Goal: Transaction & Acquisition: Purchase product/service

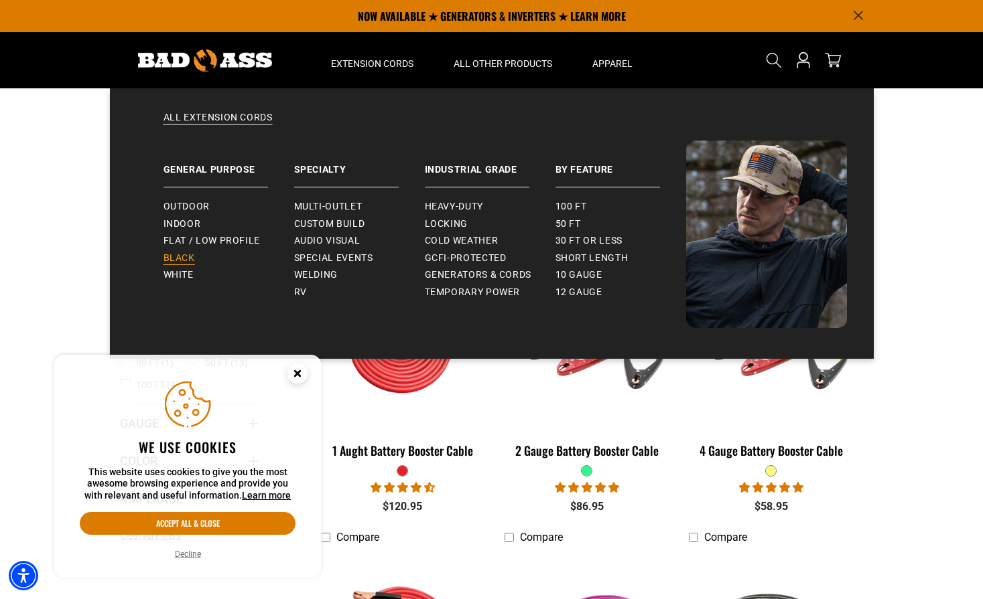
click at [188, 252] on span "Black" at bounding box center [178, 258] width 31 height 12
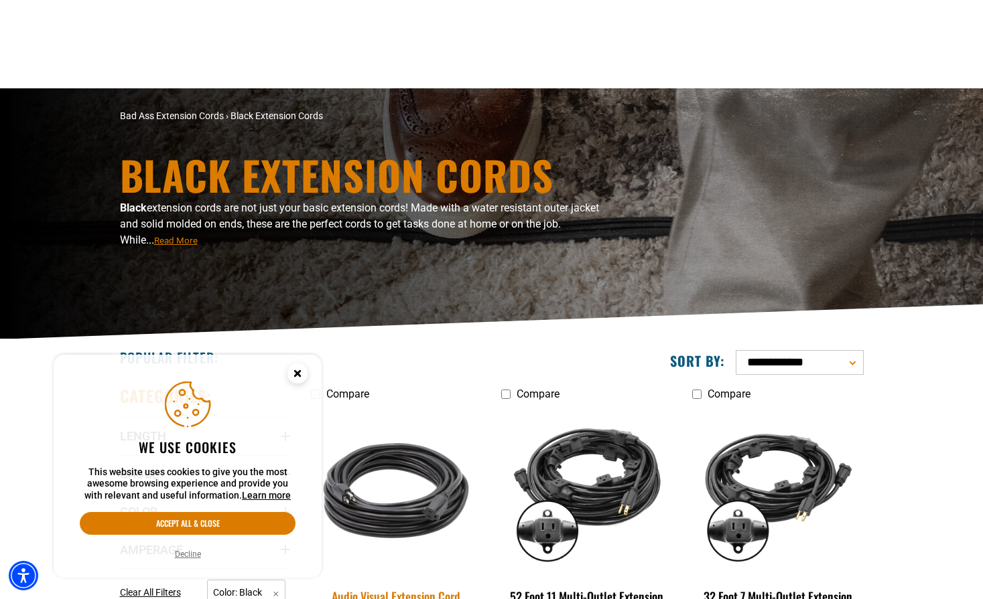
scroll to position [129, 0]
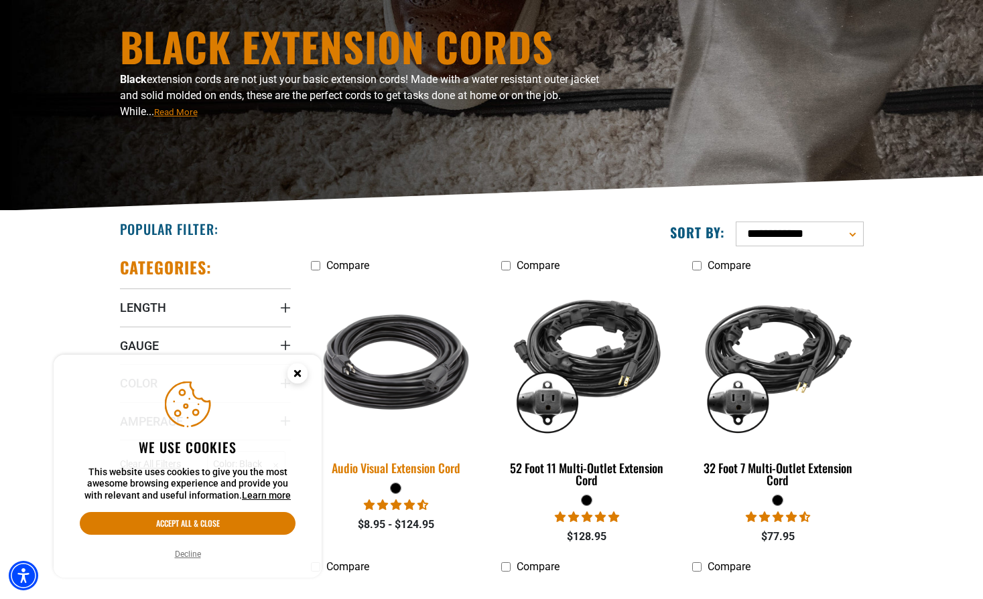
click at [435, 384] on img at bounding box center [396, 362] width 188 height 171
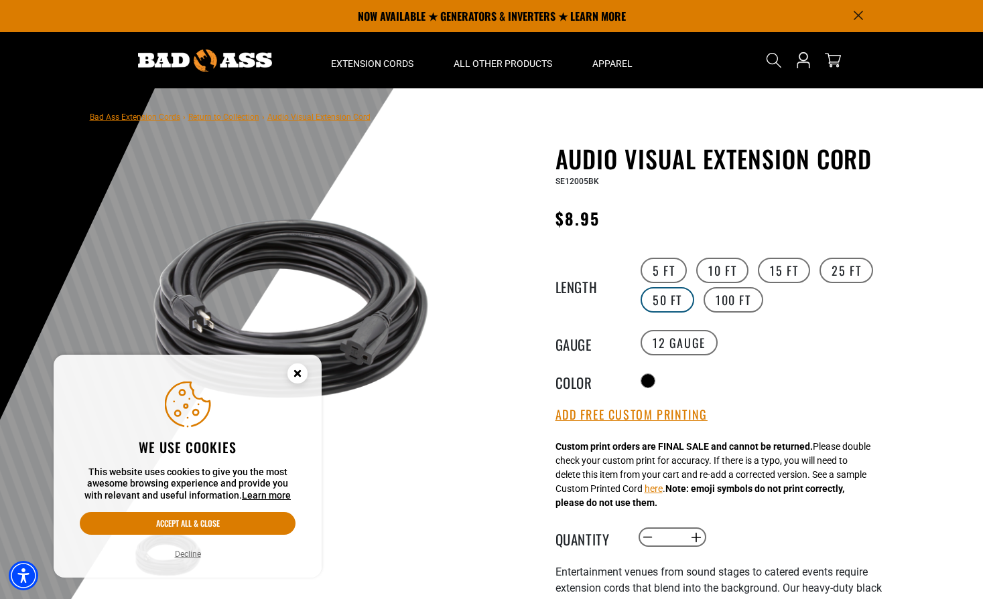
click at [673, 301] on label "50 FT" at bounding box center [667, 299] width 54 height 25
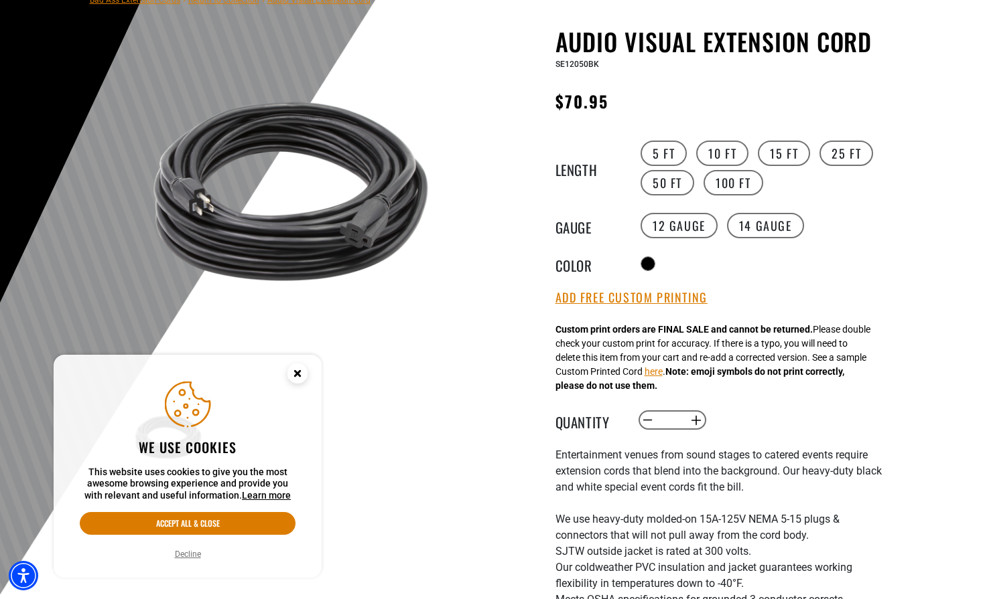
scroll to position [306, 0]
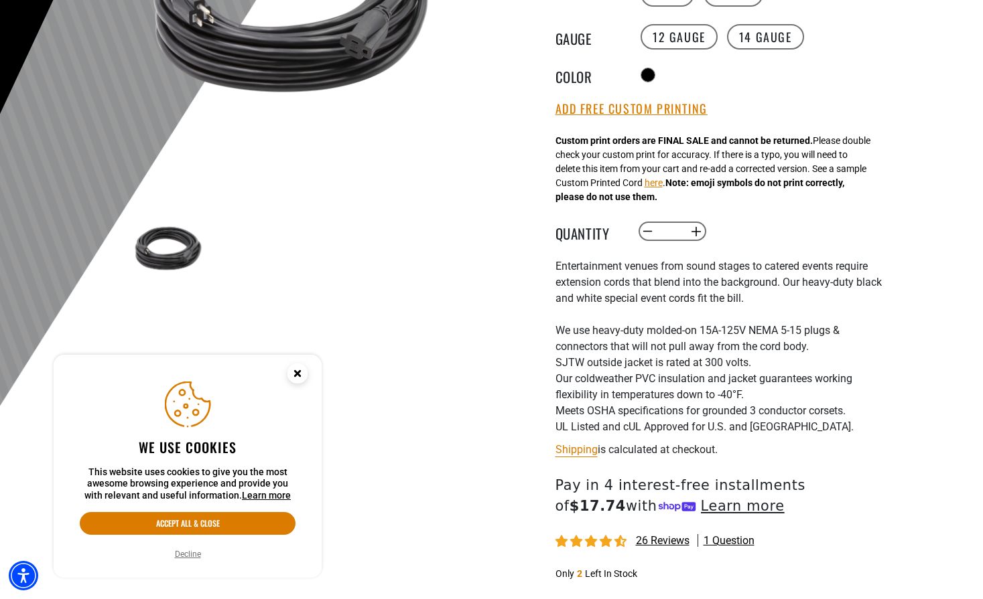
click at [303, 372] on circle "Close this option" at bounding box center [297, 374] width 20 height 20
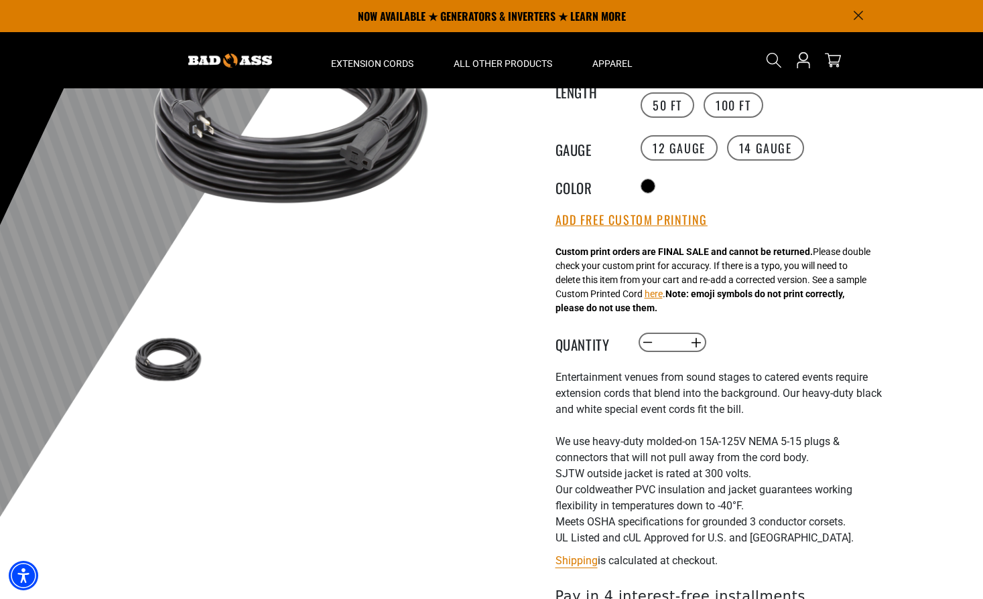
scroll to position [178, 0]
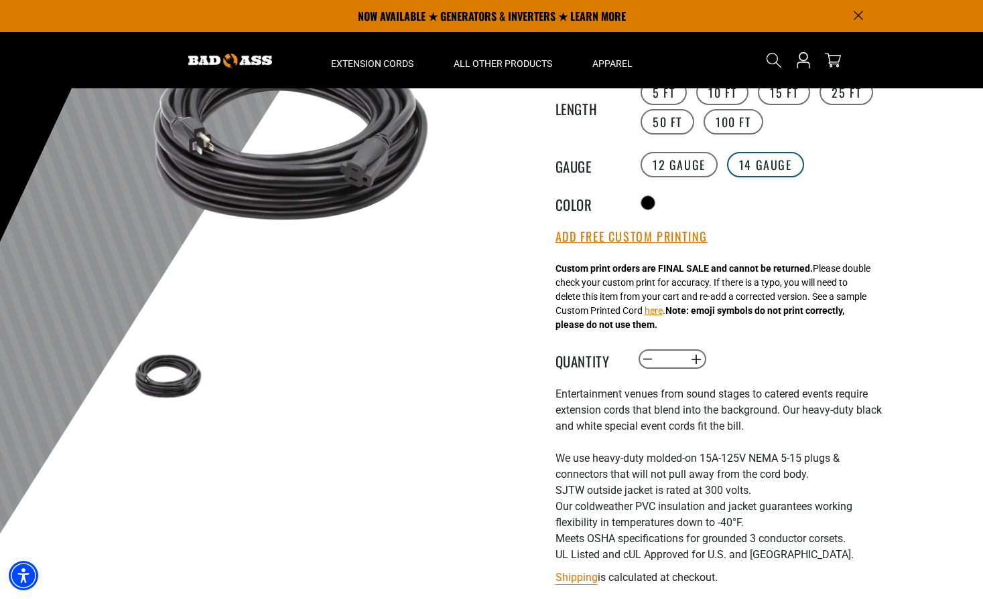
click at [771, 167] on label "14 Gauge Translation missing: en.products.product.variant_sold_out_or_unavailab…" at bounding box center [765, 164] width 77 height 25
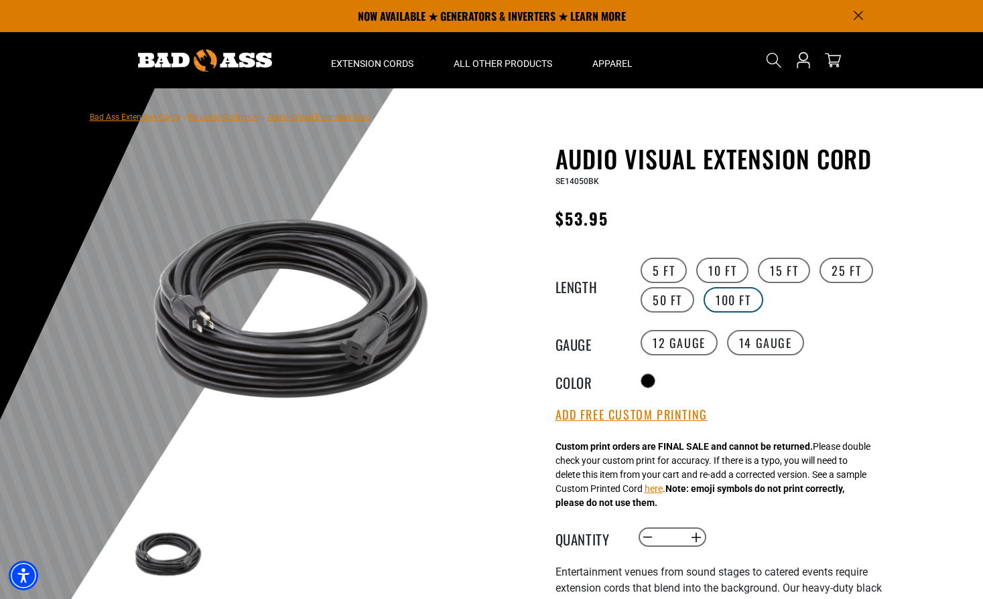
click at [739, 293] on label "100 FT" at bounding box center [733, 299] width 60 height 25
